Goal: Complete application form

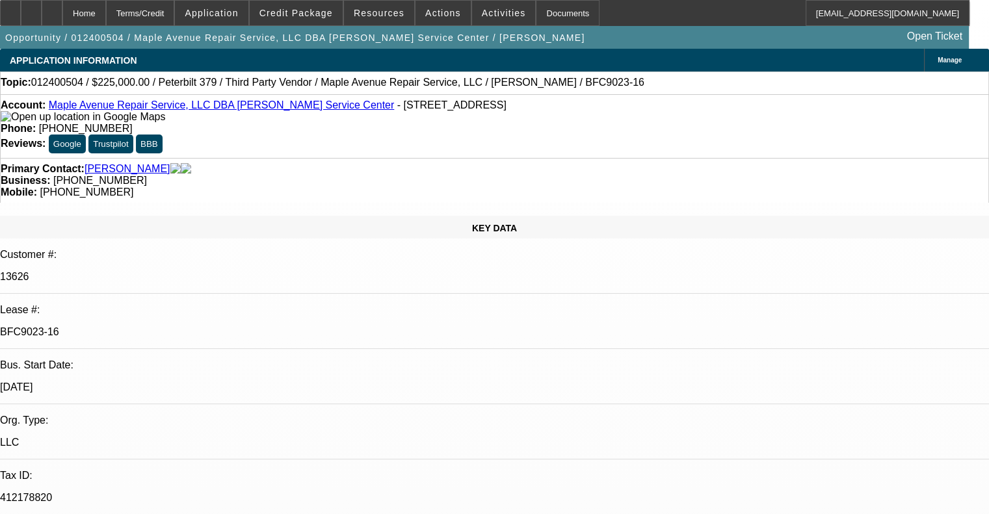
select select "0"
select select "6"
select select "0"
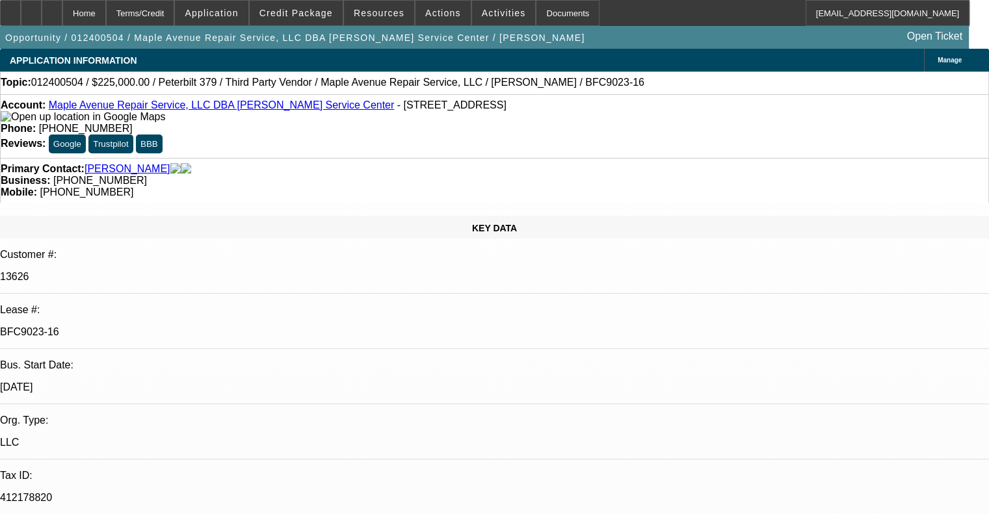
select select "0"
select select "6"
select select "0"
select select "2"
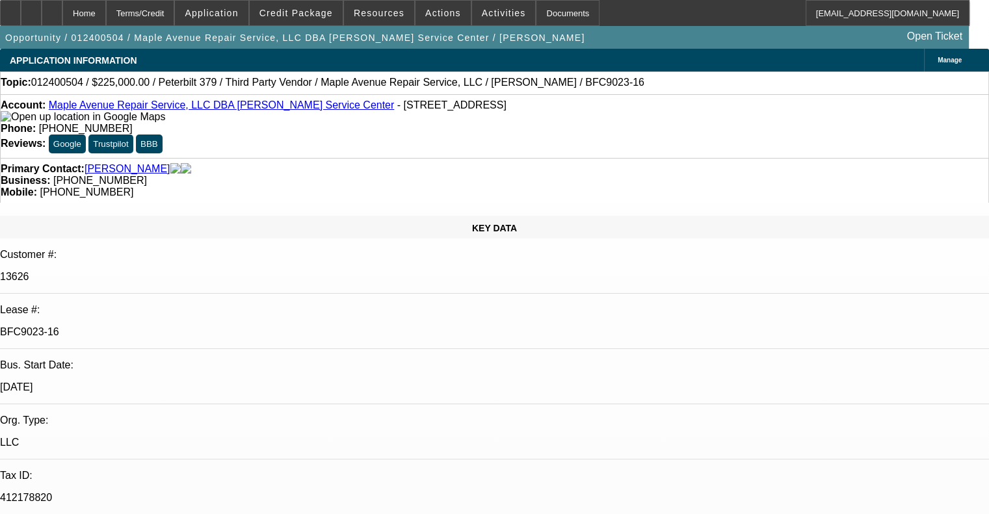
select select "2"
select select "0"
select select "6"
select select "0"
select select "2"
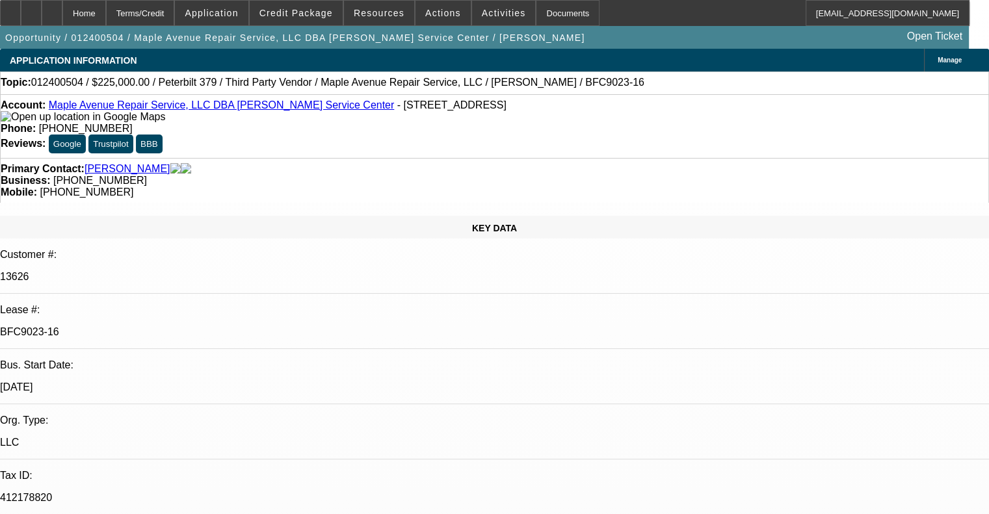
select select "2"
select select "0"
select select "6"
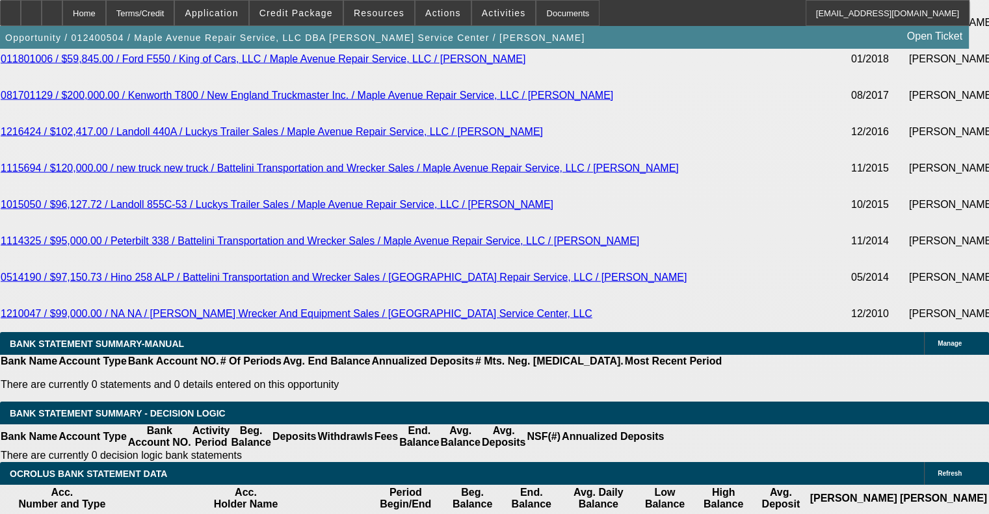
scroll to position [2992, 0]
